Goal: Task Accomplishment & Management: Manage account settings

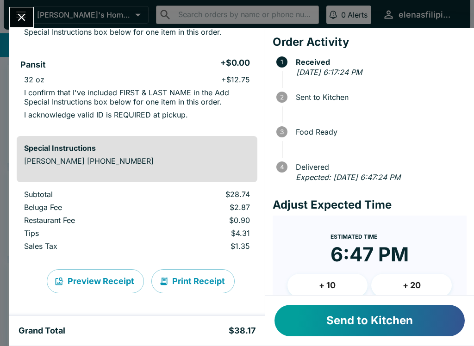
click at [395, 323] on button "Send to Kitchen" at bounding box center [370, 320] width 190 height 31
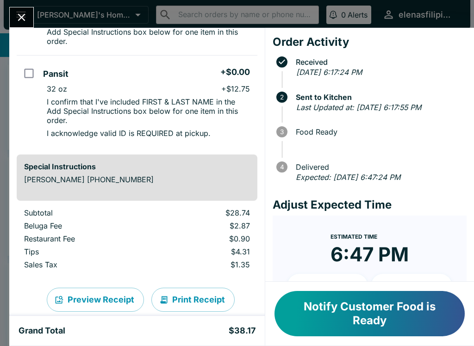
click at [333, 320] on button "Notify Customer Food is Ready" at bounding box center [370, 313] width 190 height 45
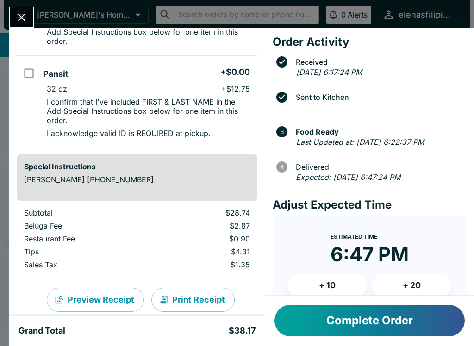
click at [31, 14] on button "Close" at bounding box center [22, 17] width 24 height 20
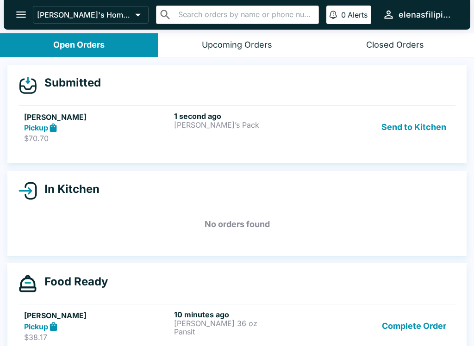
click at [239, 123] on p "[PERSON_NAME]’s Pack" at bounding box center [247, 125] width 146 height 8
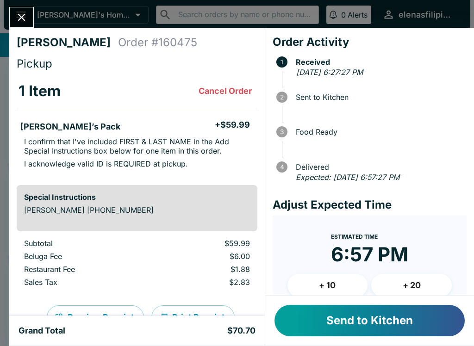
click at [327, 321] on button "Send to Kitchen" at bounding box center [370, 320] width 190 height 31
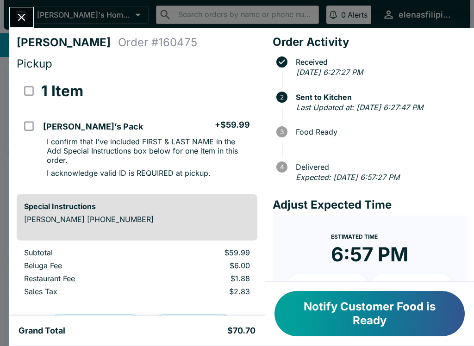
click at [353, 323] on button "Notify Customer Food is Ready" at bounding box center [370, 313] width 190 height 45
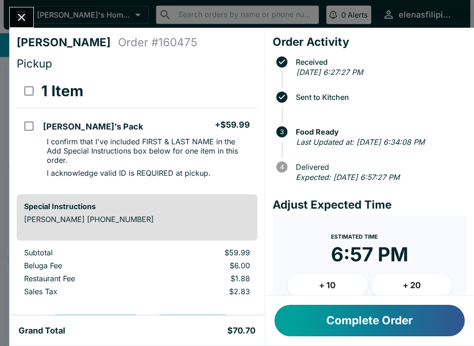
click at [20, 9] on button "Close" at bounding box center [22, 17] width 24 height 20
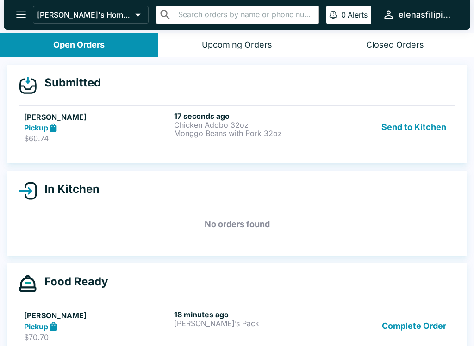
click at [89, 127] on div "Pickup" at bounding box center [97, 128] width 146 height 11
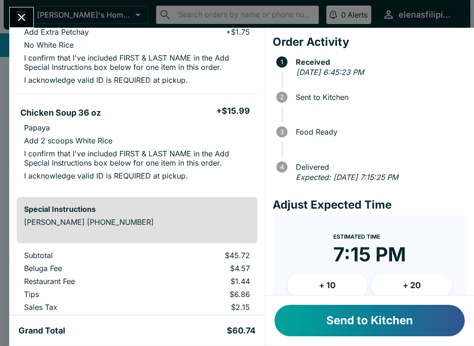
scroll to position [194, 0]
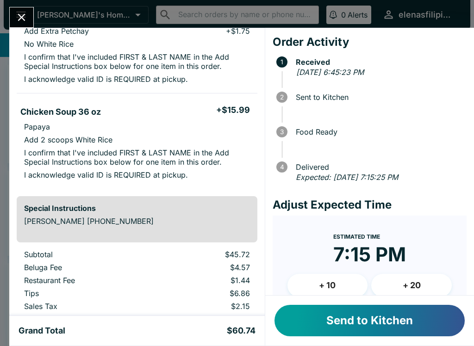
click at [415, 316] on button "Send to Kitchen" at bounding box center [370, 320] width 190 height 31
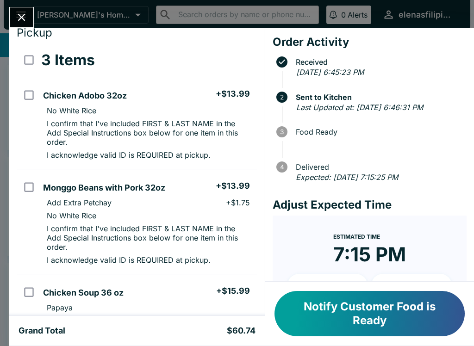
scroll to position [30, 0]
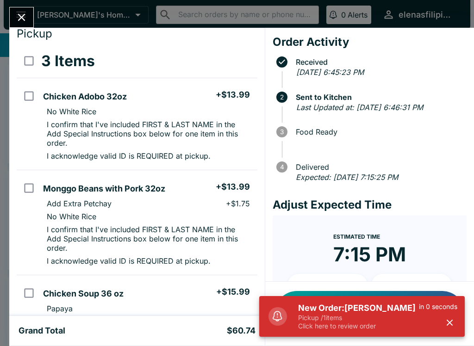
click at [26, 8] on button "Close" at bounding box center [22, 17] width 24 height 20
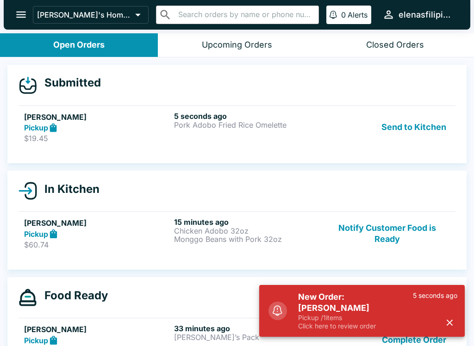
click at [60, 119] on h5 "[PERSON_NAME]" at bounding box center [97, 117] width 146 height 11
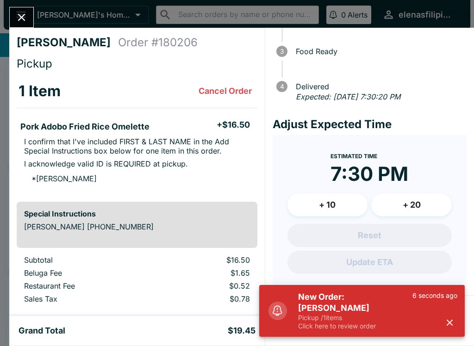
scroll to position [80, 0]
click at [388, 314] on p "Pickup / 1 items" at bounding box center [355, 318] width 114 height 8
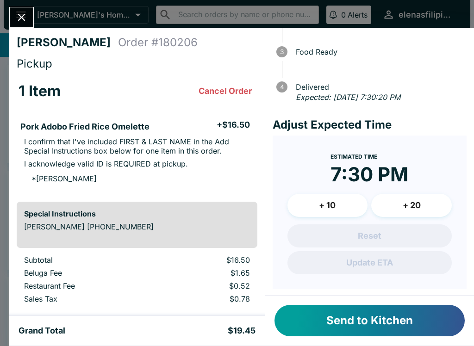
click at [370, 318] on button "Send to Kitchen" at bounding box center [370, 320] width 190 height 31
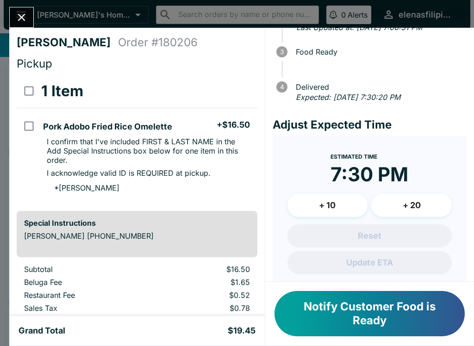
click at [28, 11] on button "Close" at bounding box center [22, 17] width 24 height 20
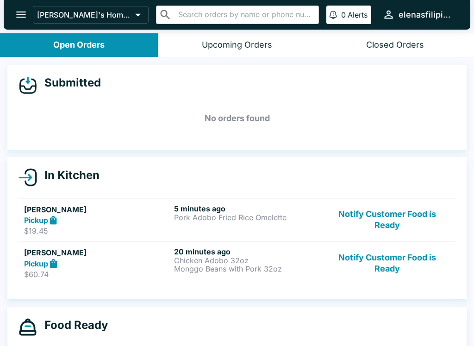
click at [390, 271] on button "Notify Customer Food is Ready" at bounding box center [388, 263] width 126 height 32
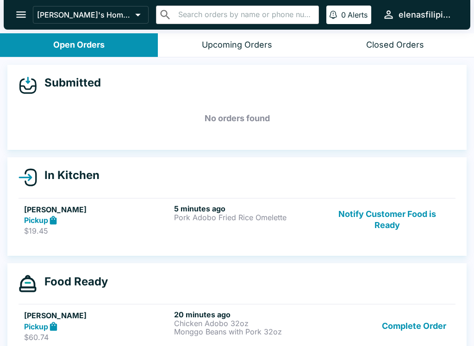
click at [392, 223] on button "Notify Customer Food is Ready" at bounding box center [388, 220] width 126 height 32
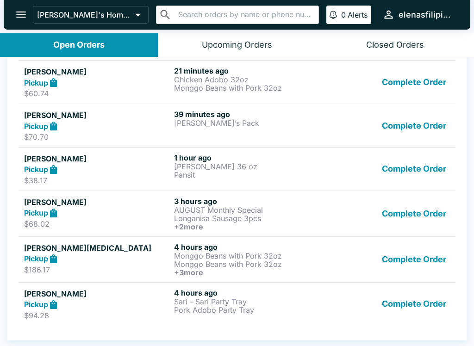
scroll to position [274, 0]
click at [433, 302] on button "Complete Order" at bounding box center [414, 305] width 72 height 32
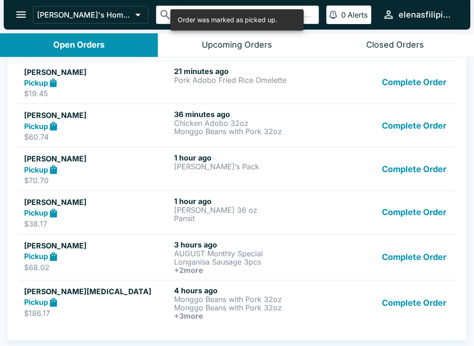
scroll to position [230, 0]
click at [419, 296] on button "Complete Order" at bounding box center [414, 303] width 72 height 34
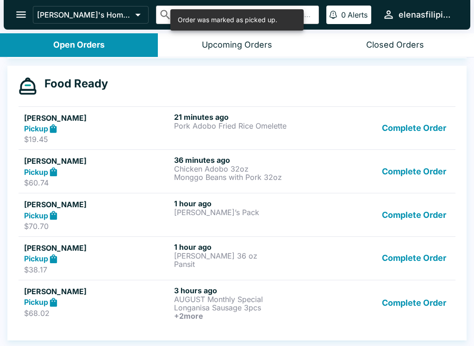
scroll to position [184, 0]
click at [426, 301] on button "Complete Order" at bounding box center [414, 303] width 72 height 34
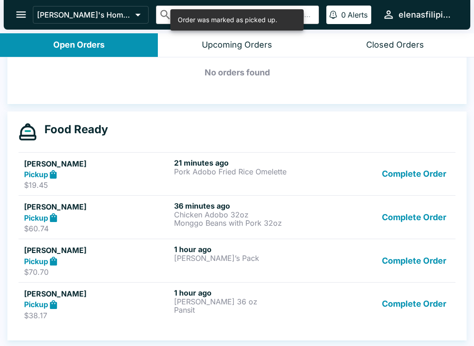
scroll to position [138, 0]
click at [420, 303] on button "Complete Order" at bounding box center [414, 305] width 72 height 32
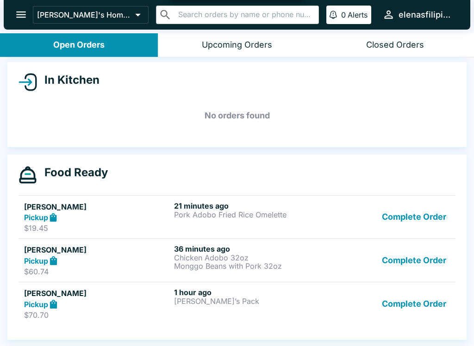
scroll to position [95, 0]
click at [420, 307] on button "Complete Order" at bounding box center [414, 304] width 72 height 32
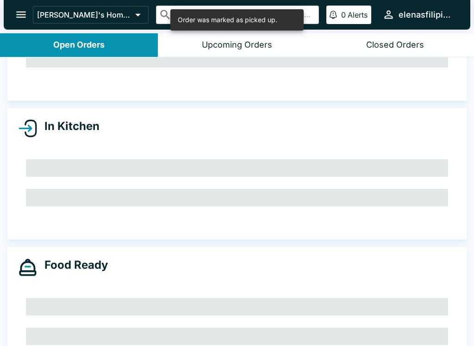
scroll to position [52, 0]
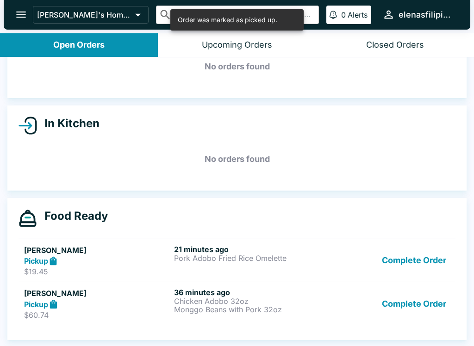
click at [19, 12] on icon "open drawer" at bounding box center [21, 15] width 10 height 6
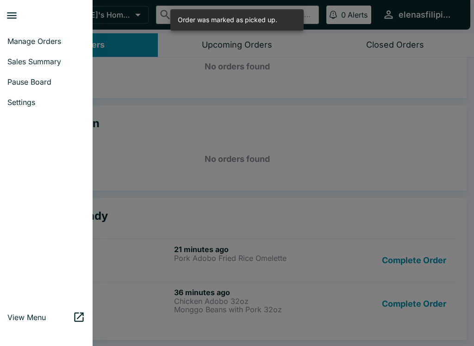
click at [36, 60] on span "Sales Summary" at bounding box center [46, 61] width 78 height 9
select select "03:00"
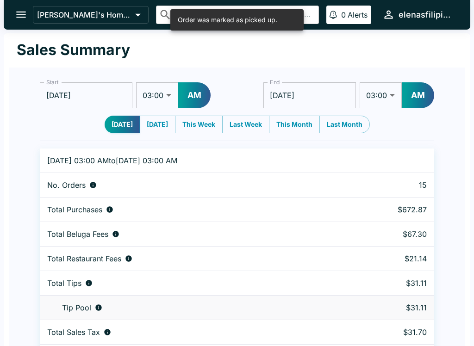
click at [16, 10] on icon "open drawer" at bounding box center [21, 14] width 13 height 13
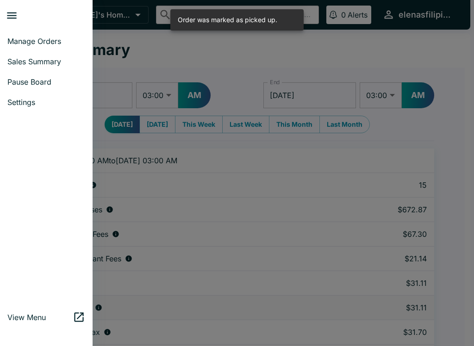
click at [35, 58] on span "Sales Summary" at bounding box center [46, 61] width 78 height 9
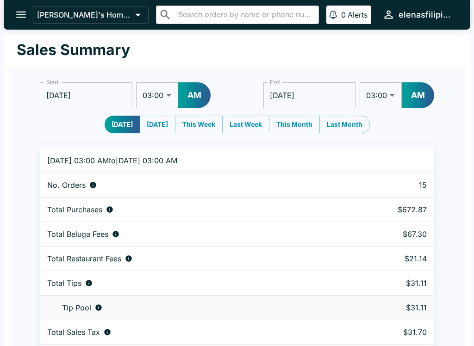
click at [18, 14] on icon "open drawer" at bounding box center [21, 15] width 10 height 6
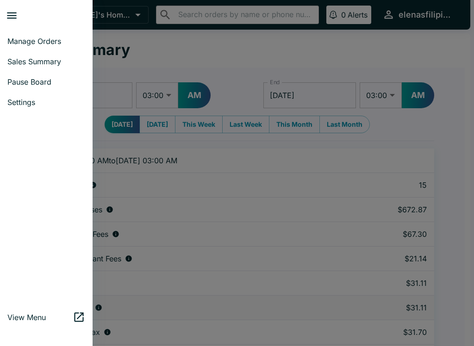
click at [36, 46] on link "Manage Orders" at bounding box center [46, 41] width 93 height 20
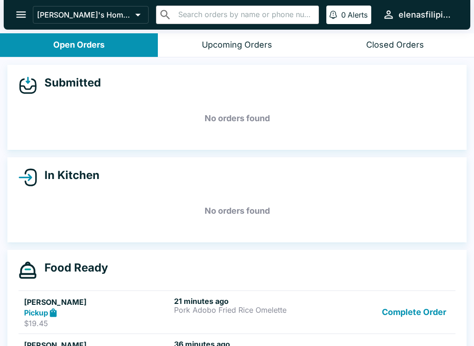
click at [412, 38] on button "Closed Orders" at bounding box center [395, 45] width 158 height 24
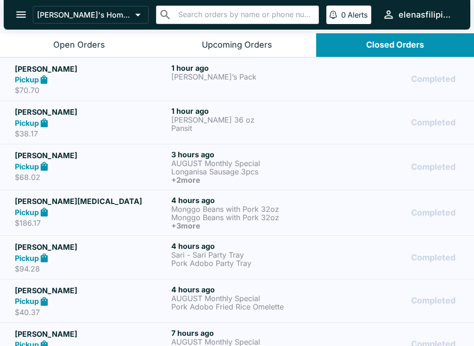
scroll to position [-1, 0]
click at [82, 41] on div "Open Orders" at bounding box center [79, 45] width 52 height 11
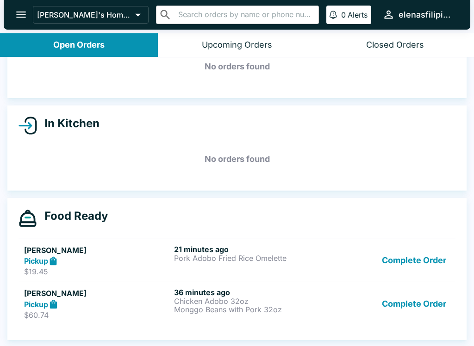
scroll to position [52, 0]
click at [435, 298] on button "Complete Order" at bounding box center [414, 304] width 72 height 32
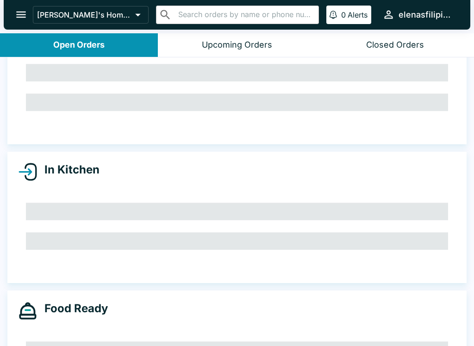
scroll to position [8, 0]
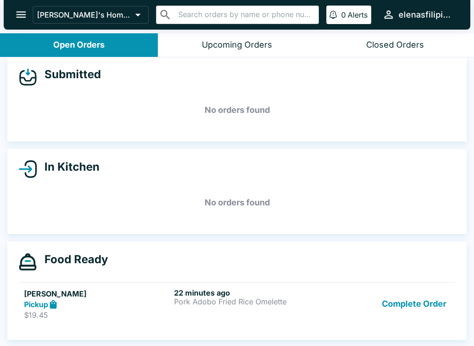
click at [421, 305] on button "Complete Order" at bounding box center [414, 305] width 72 height 32
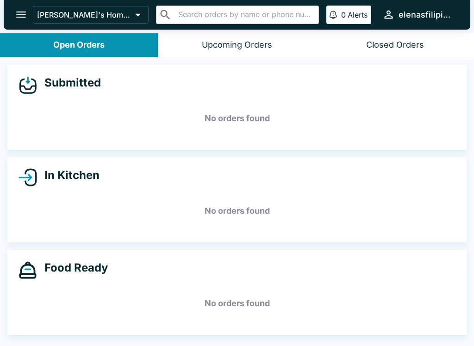
click at [23, 18] on icon "open drawer" at bounding box center [21, 15] width 10 height 6
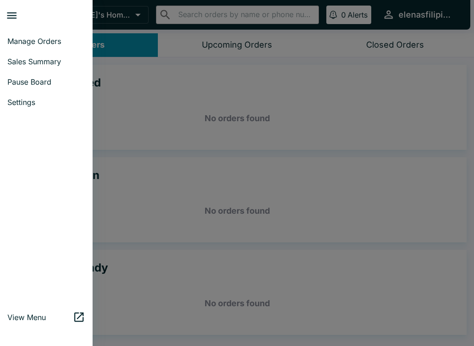
click at [35, 87] on link "Pause Board" at bounding box center [46, 82] width 93 height 20
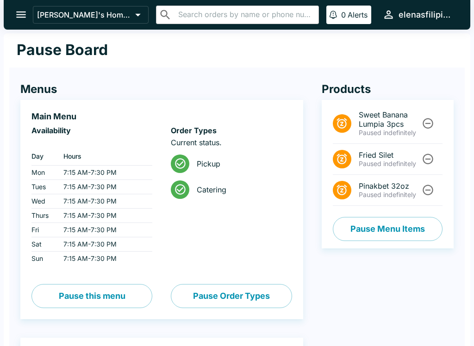
click at [16, 8] on button "open drawer" at bounding box center [21, 15] width 24 height 24
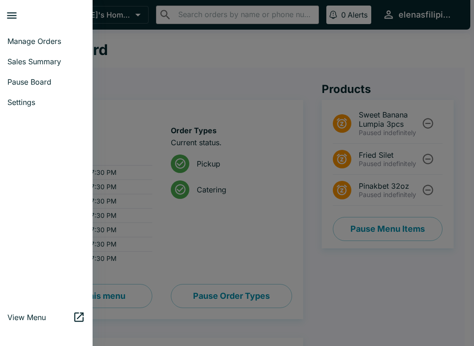
click at [427, 161] on div at bounding box center [237, 173] width 474 height 346
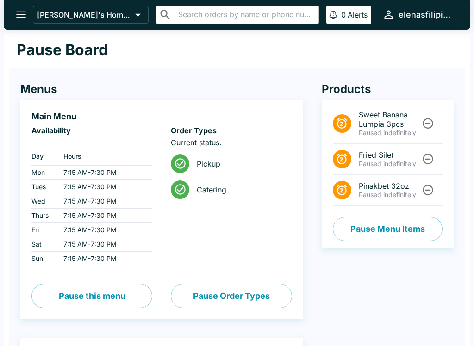
click at [428, 159] on icon "Unpause" at bounding box center [428, 159] width 11 height 11
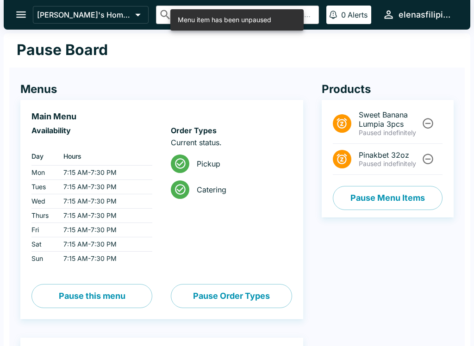
click at [19, 16] on icon "open drawer" at bounding box center [21, 14] width 13 height 13
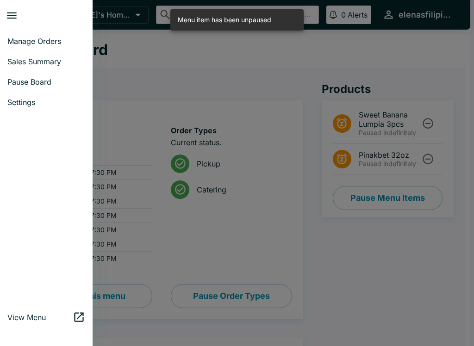
click at [35, 61] on span "Sales Summary" at bounding box center [46, 61] width 78 height 9
select select "03:00"
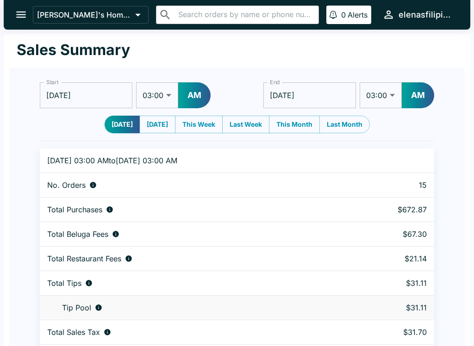
click at [17, 21] on icon "open drawer" at bounding box center [21, 14] width 13 height 13
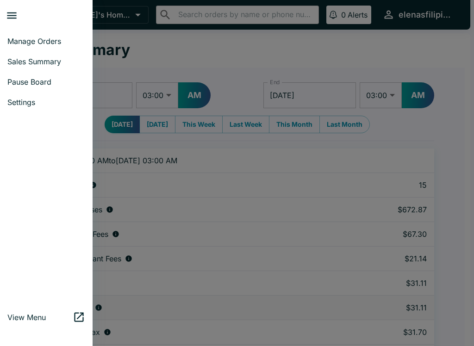
click at [25, 33] on link "Manage Orders" at bounding box center [46, 41] width 93 height 20
